Goal: Navigation & Orientation: Find specific page/section

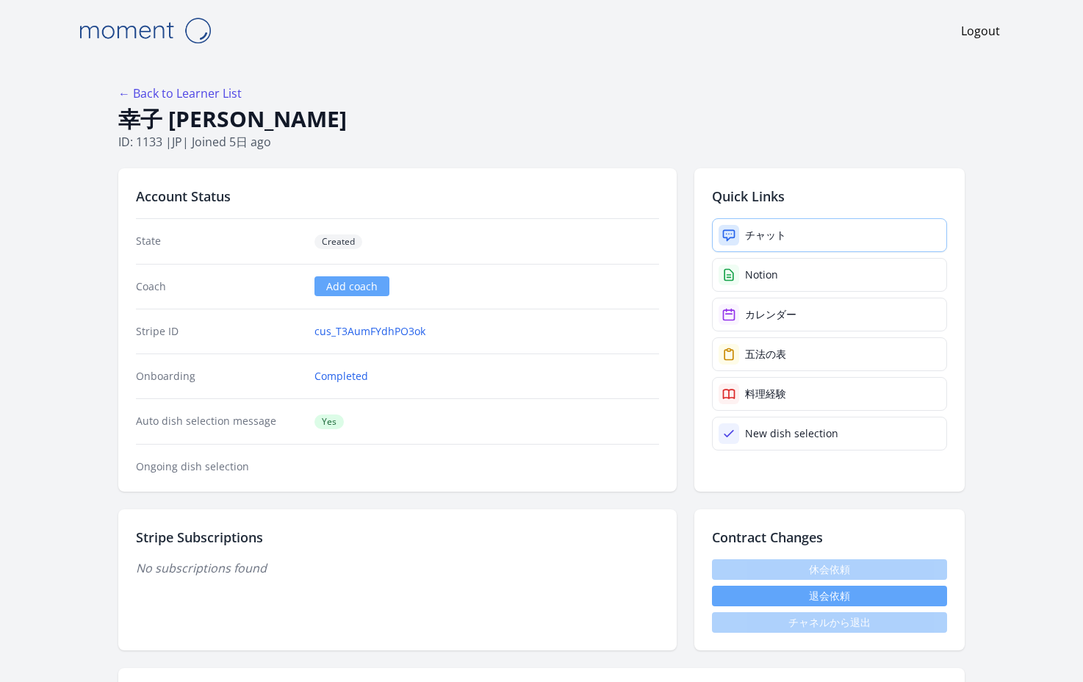
click at [741, 234] on link "チャット" at bounding box center [829, 235] width 235 height 34
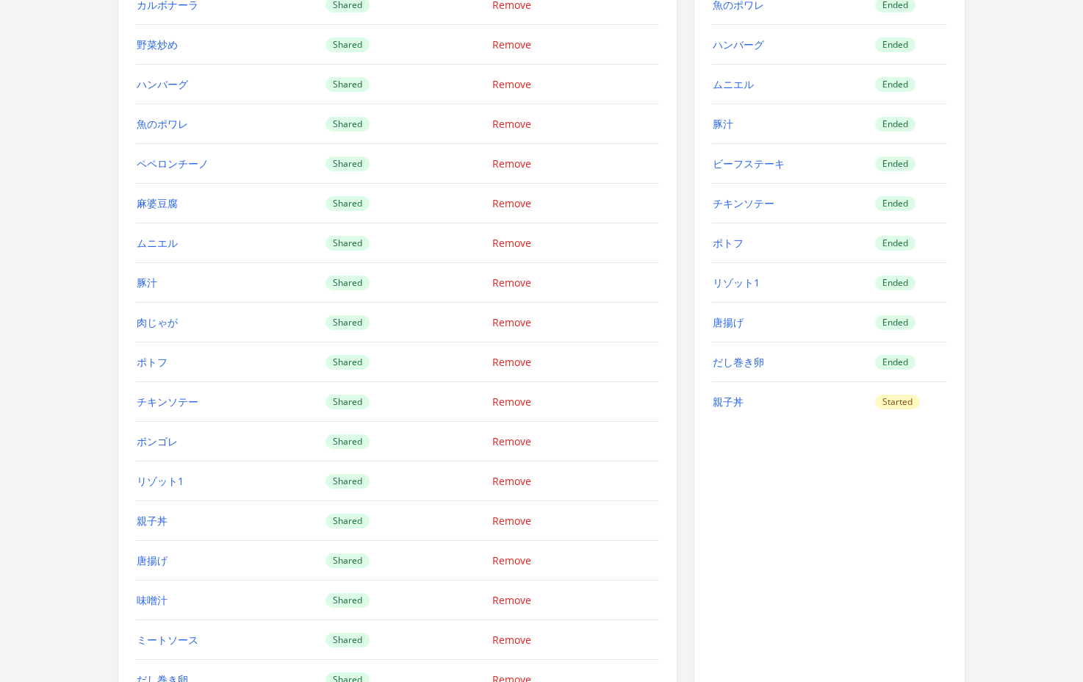
scroll to position [2118, 0]
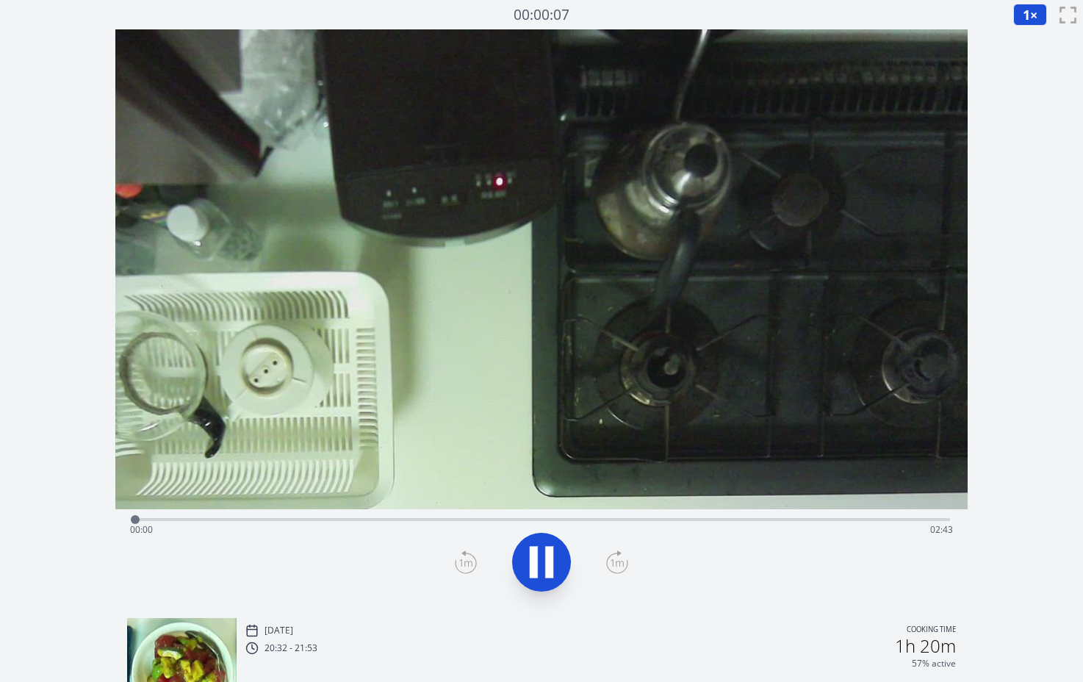
click at [861, 519] on div "Time elapsed: 00:00 Time remaining: 02:43" at bounding box center [541, 530] width 823 height 24
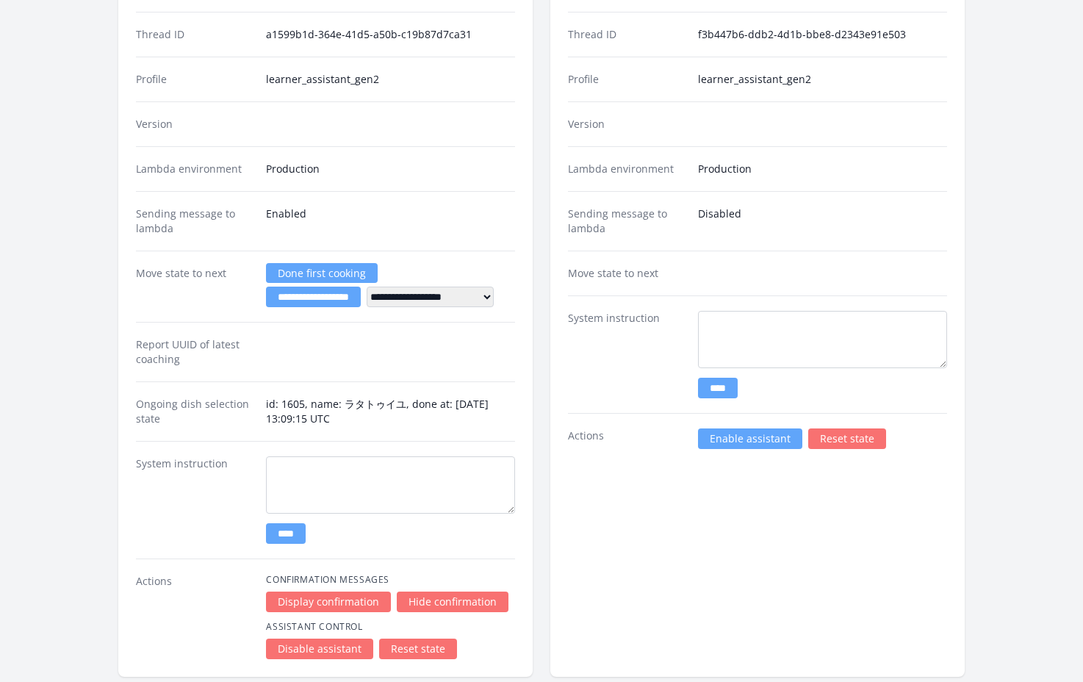
scroll to position [2633, 0]
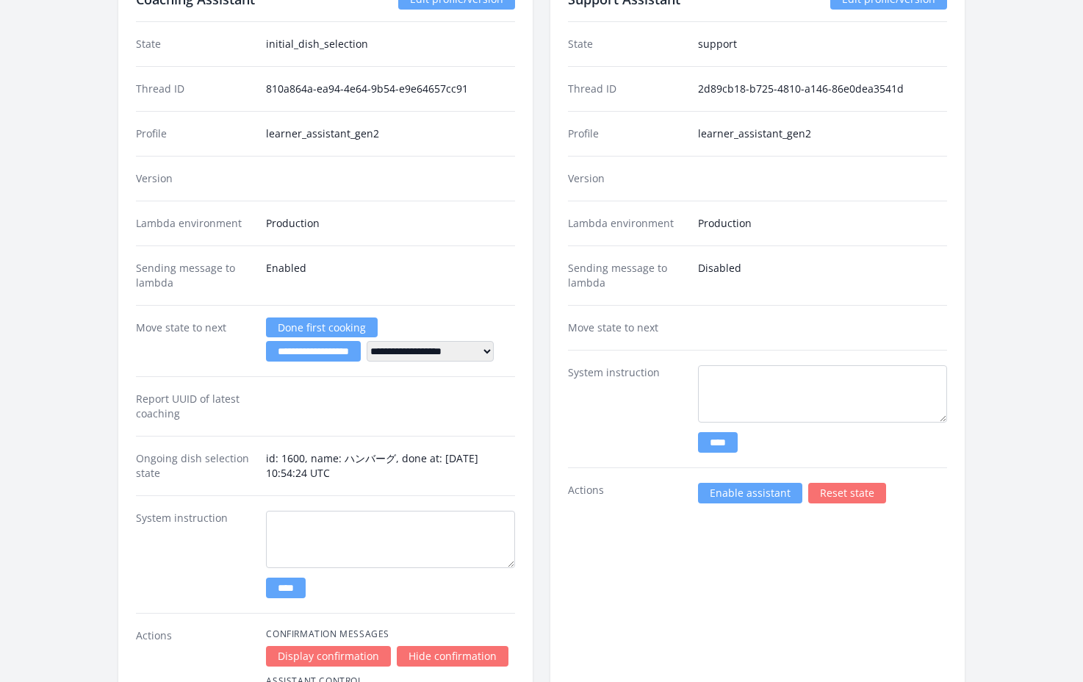
scroll to position [2467, 0]
